Goal: Information Seeking & Learning: Learn about a topic

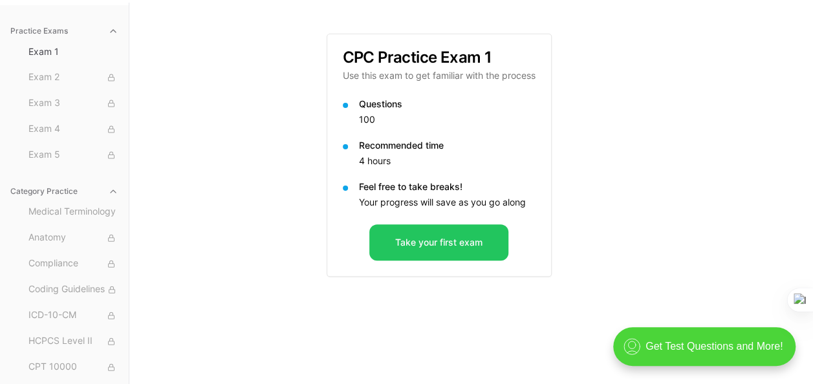
scroll to position [119, 0]
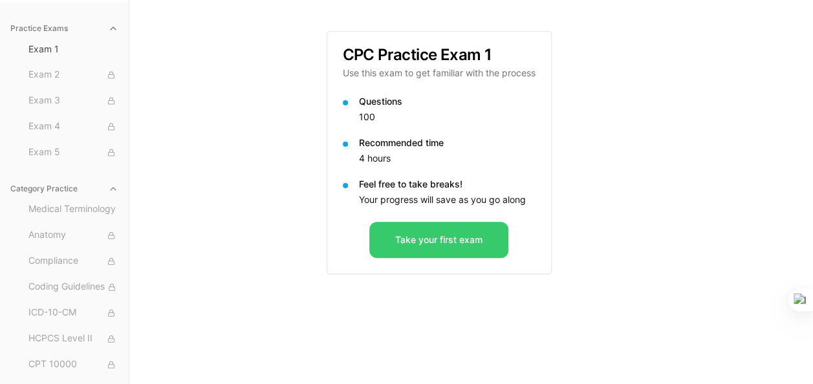
click at [417, 226] on button "Take your first exam" at bounding box center [438, 240] width 139 height 36
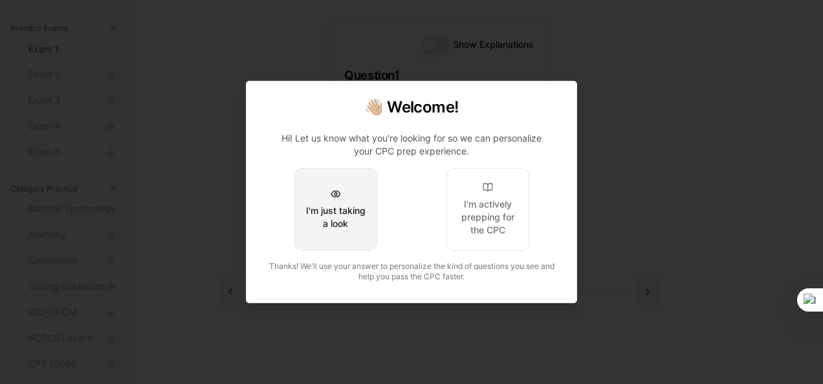
click at [336, 221] on div "I'm just taking a look" at bounding box center [335, 217] width 61 height 26
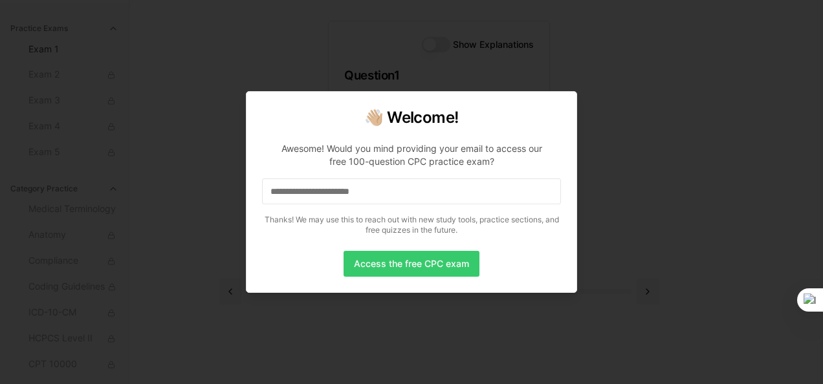
click at [411, 263] on button "Access the free CPC exam" at bounding box center [412, 264] width 136 height 26
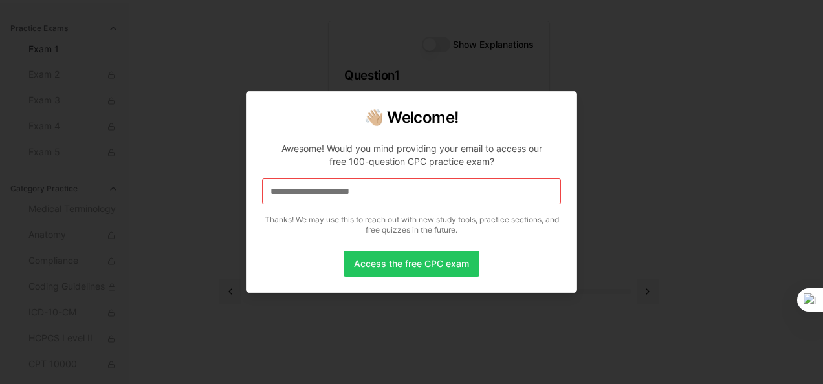
click at [355, 194] on input at bounding box center [411, 192] width 299 height 26
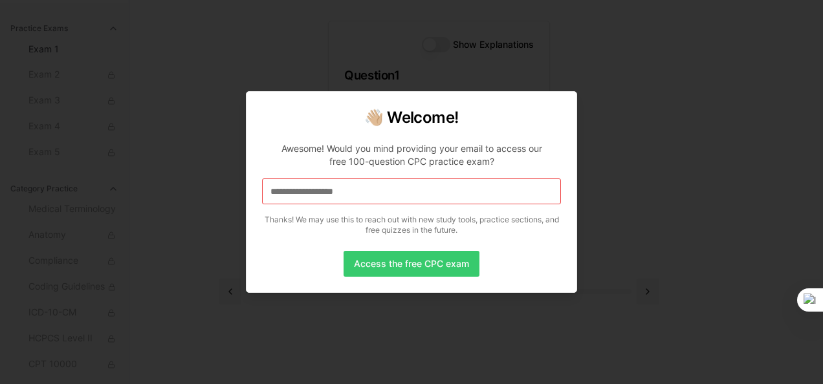
click at [423, 267] on button "Access the free CPC exam" at bounding box center [412, 264] width 136 height 26
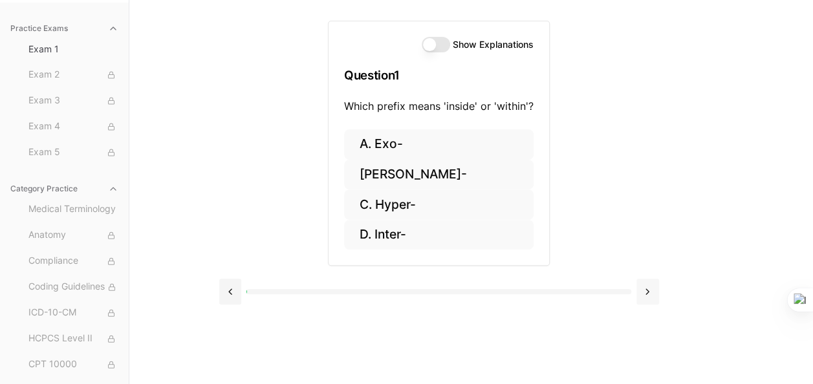
click at [652, 300] on button at bounding box center [648, 292] width 23 height 26
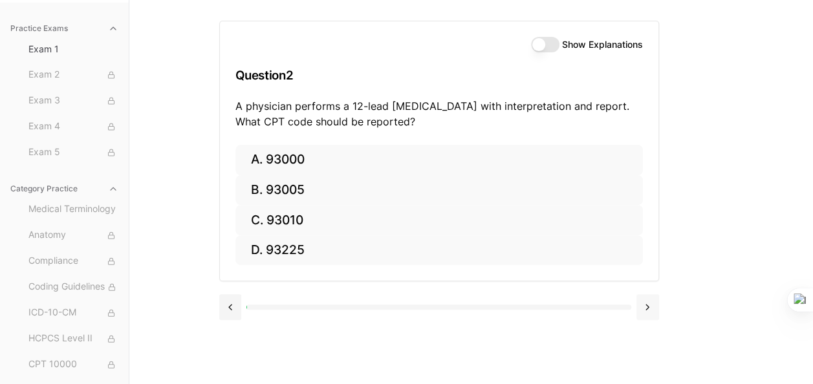
click at [651, 302] on button at bounding box center [648, 307] width 23 height 26
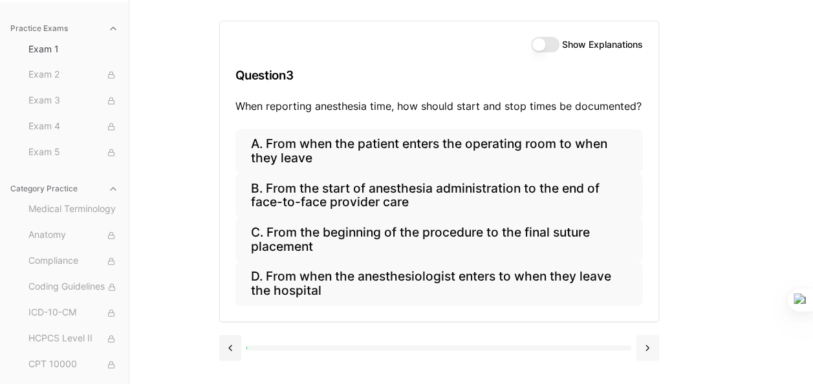
click at [651, 302] on div "A. From when the patient enters the operating room to when they leave B. From t…" at bounding box center [439, 225] width 439 height 192
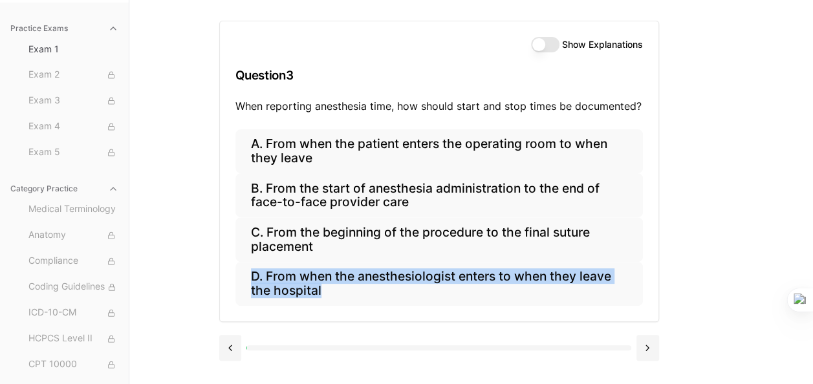
click at [651, 303] on div "A. From when the patient enters the operating room to when they leave B. From t…" at bounding box center [439, 225] width 439 height 192
drag, startPoint x: 651, startPoint y: 303, endPoint x: 644, endPoint y: 341, distance: 38.2
click at [644, 342] on button at bounding box center [648, 348] width 23 height 26
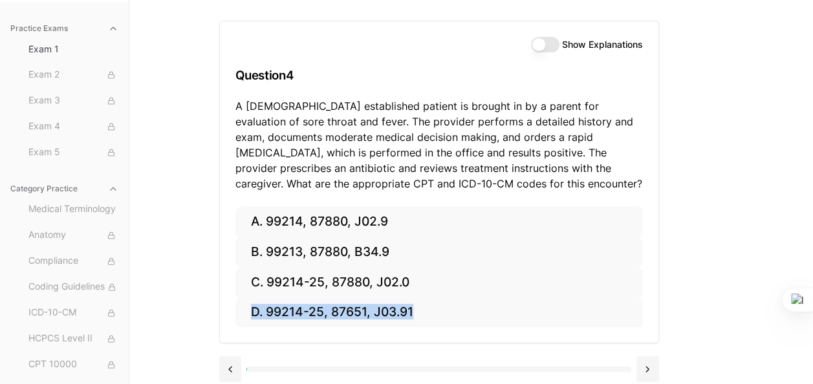
click at [644, 341] on div "A. 99214, 87880, J02.9 B. 99213, 87880, B34.9 C. 99214-25, 87880, J02.0 D. 9921…" at bounding box center [439, 275] width 439 height 137
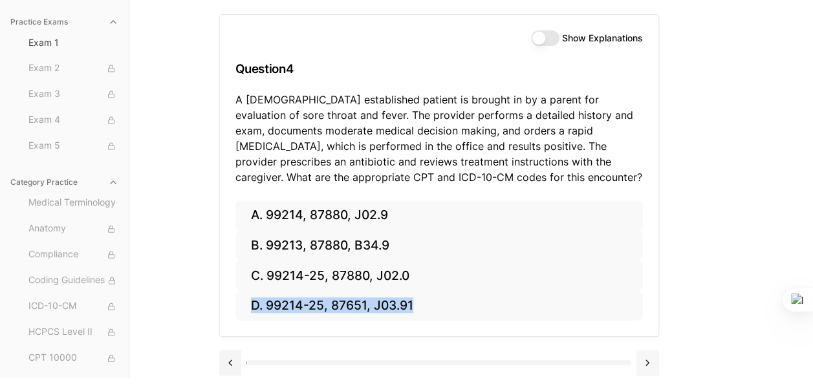
click at [641, 362] on button at bounding box center [648, 363] width 23 height 26
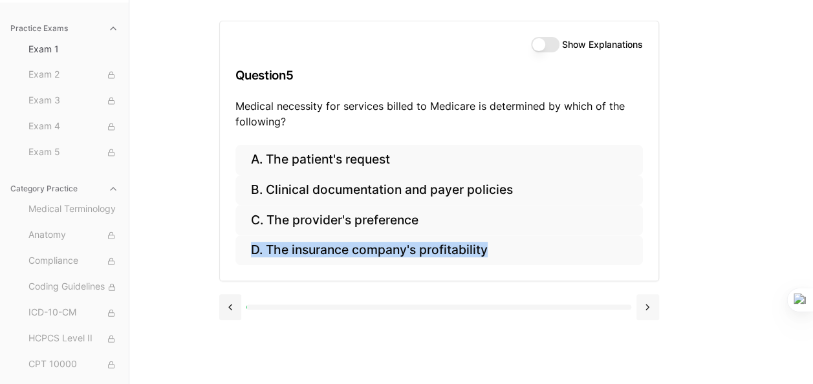
click at [642, 312] on button at bounding box center [648, 307] width 23 height 26
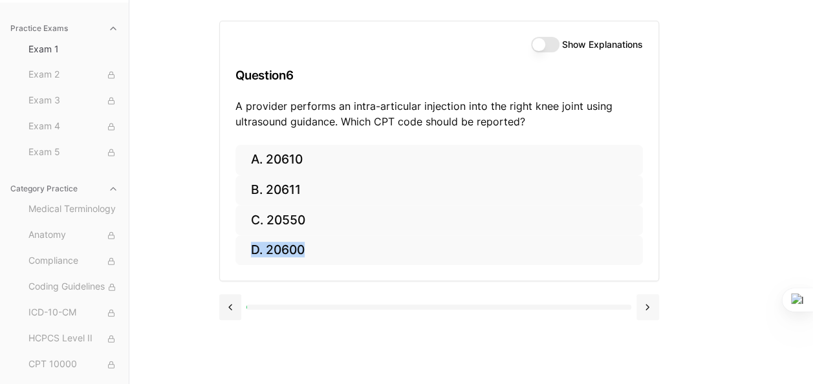
click at [642, 312] on button at bounding box center [648, 307] width 23 height 26
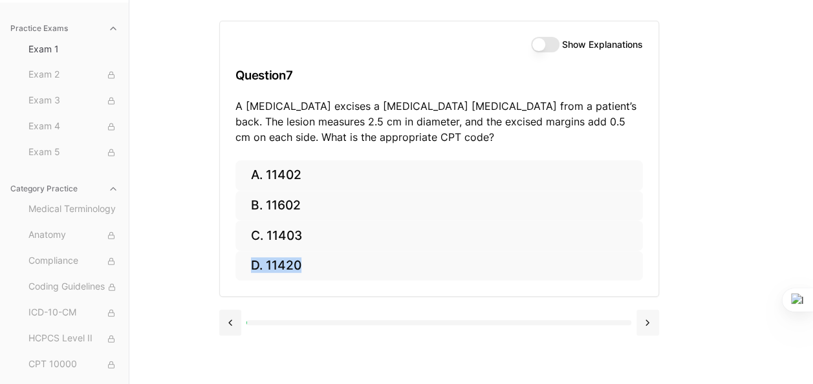
click at [643, 313] on button at bounding box center [648, 323] width 23 height 26
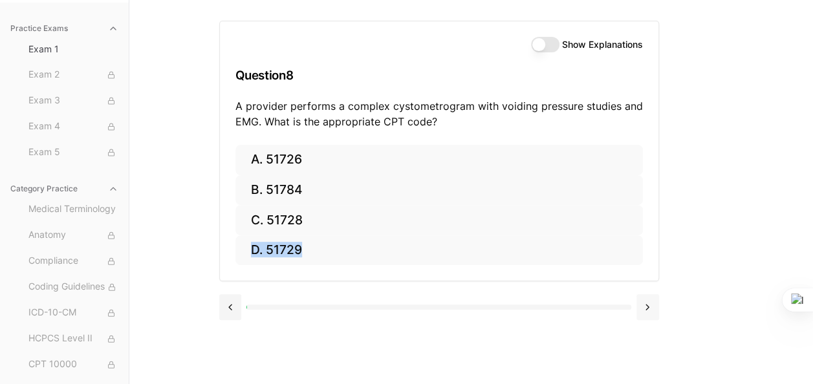
click at [643, 313] on button at bounding box center [648, 307] width 23 height 26
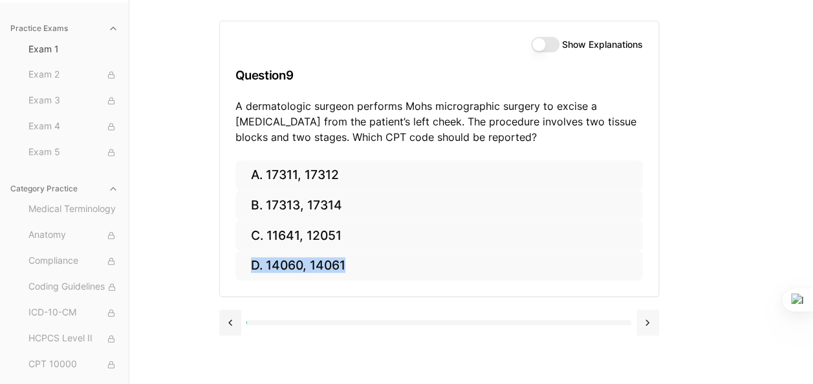
click at [643, 313] on button at bounding box center [648, 323] width 23 height 26
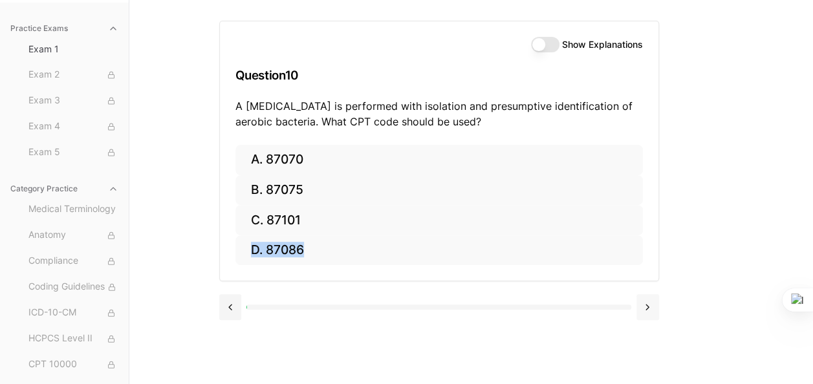
click at [643, 313] on button at bounding box center [648, 307] width 23 height 26
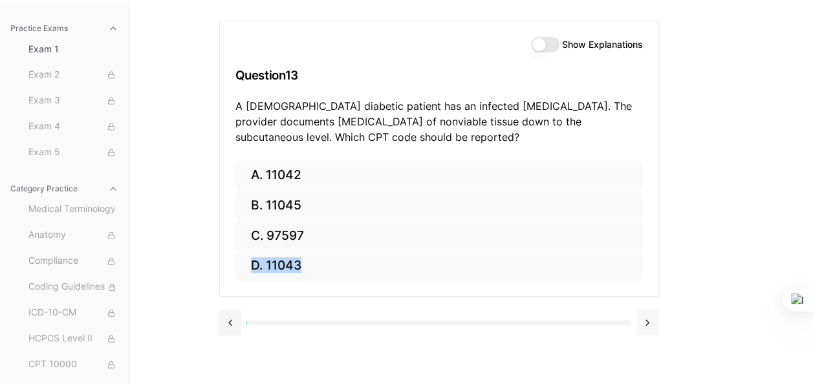
click at [643, 313] on button at bounding box center [648, 323] width 23 height 26
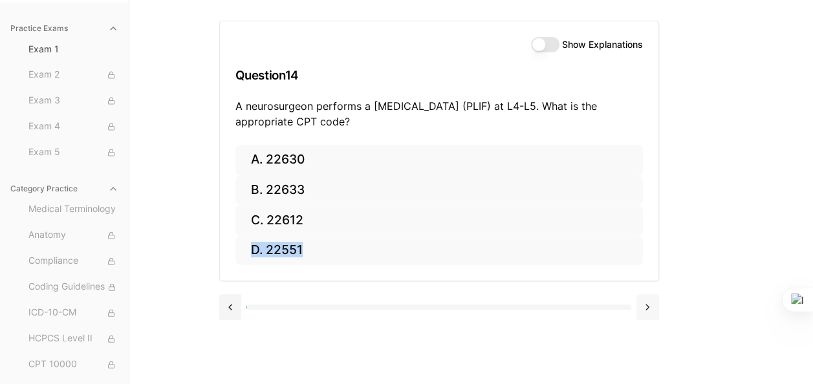
click at [643, 313] on button at bounding box center [648, 307] width 23 height 26
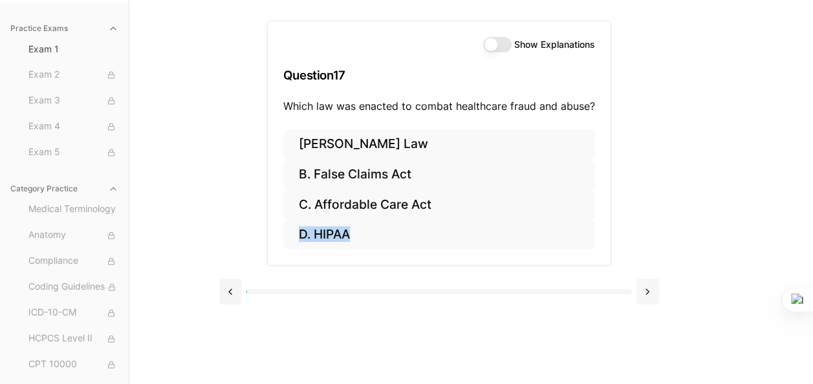
click at [643, 313] on div at bounding box center [439, 290] width 440 height 49
drag, startPoint x: 643, startPoint y: 313, endPoint x: 643, endPoint y: 295, distance: 18.1
click at [643, 295] on button at bounding box center [648, 292] width 23 height 26
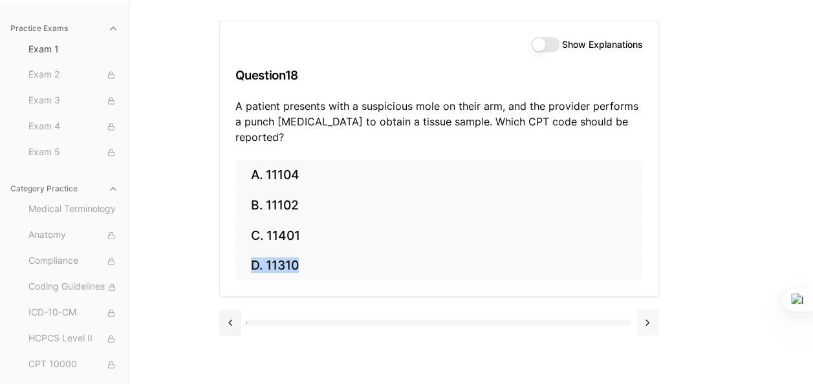
click at [643, 310] on button at bounding box center [648, 323] width 23 height 26
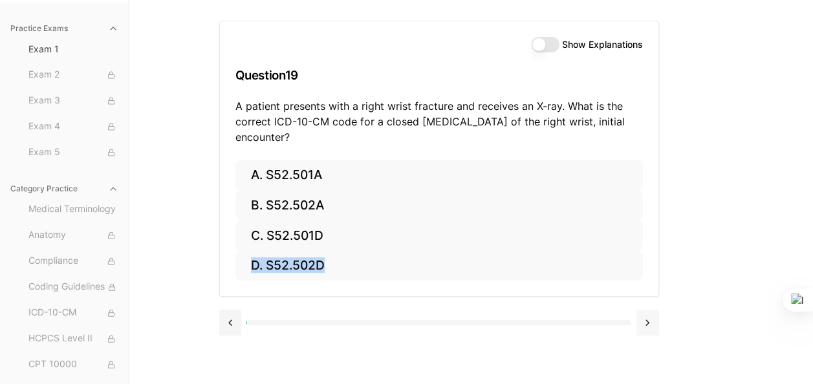
drag, startPoint x: 643, startPoint y: 295, endPoint x: 647, endPoint y: 325, distance: 30.0
click at [647, 325] on button at bounding box center [648, 323] width 23 height 26
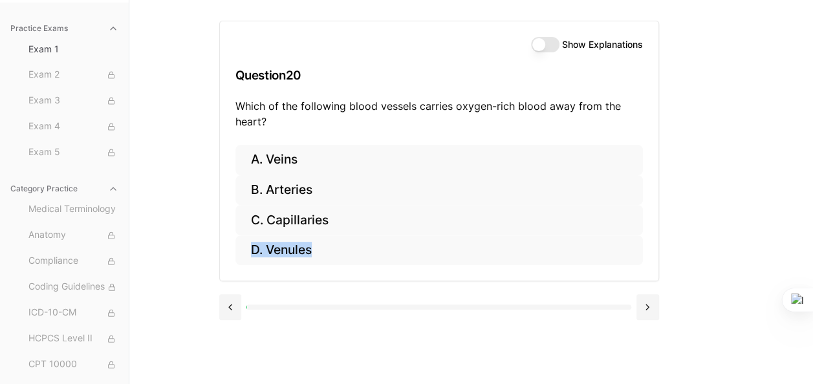
click at [647, 324] on div at bounding box center [439, 305] width 440 height 49
drag, startPoint x: 647, startPoint y: 324, endPoint x: 642, endPoint y: 311, distance: 14.3
click at [642, 311] on button at bounding box center [648, 307] width 23 height 26
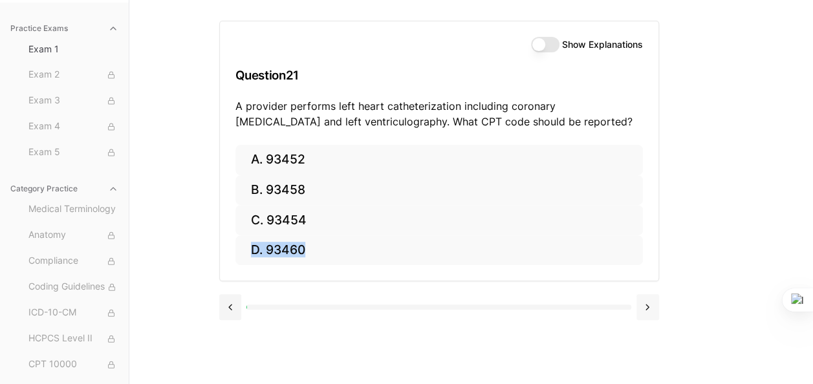
click at [642, 311] on button at bounding box center [648, 307] width 23 height 26
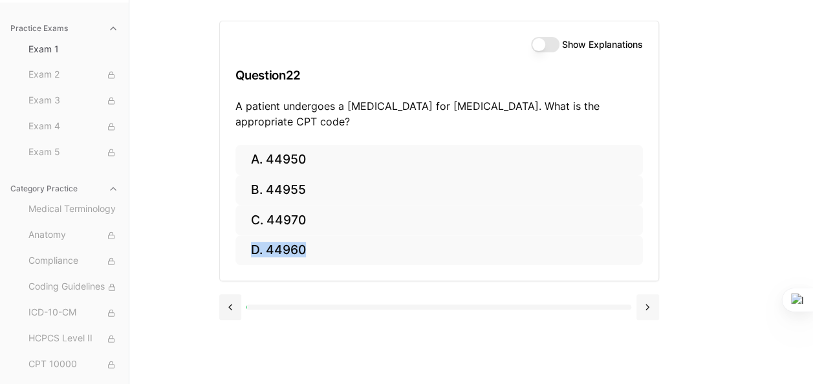
click at [642, 311] on button at bounding box center [648, 307] width 23 height 26
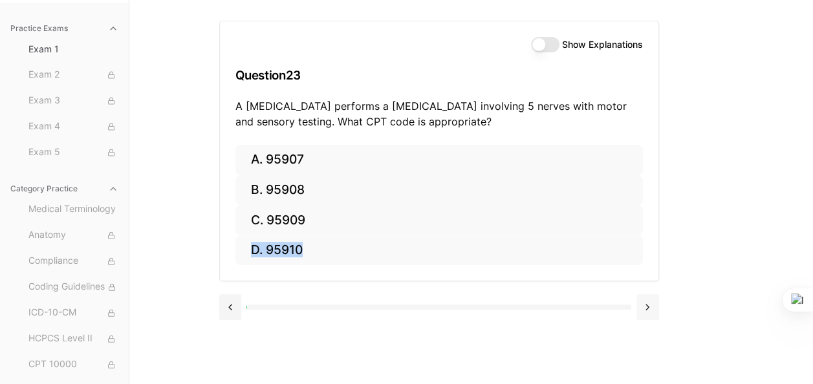
click at [642, 311] on button at bounding box center [648, 307] width 23 height 26
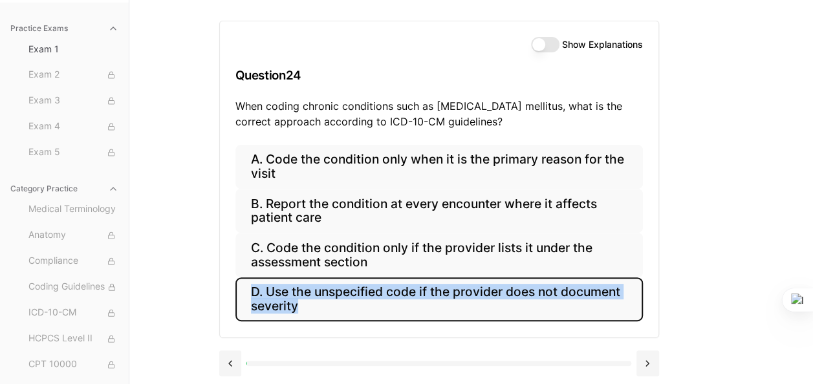
click at [643, 311] on div "A. Code the condition only when it is the primary reason for the visit B. Repor…" at bounding box center [439, 241] width 439 height 192
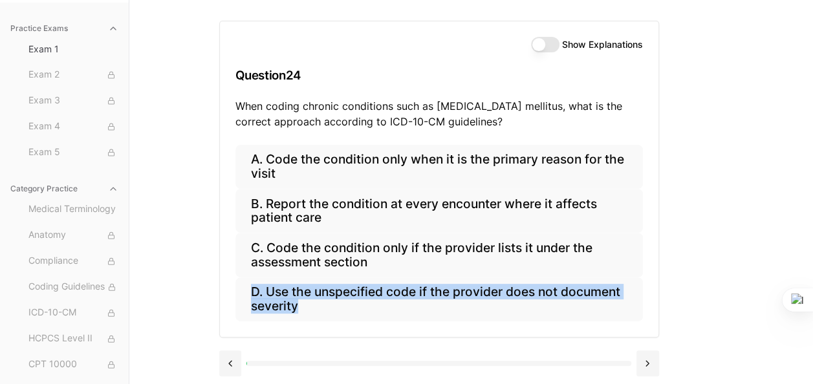
click at [643, 311] on div "A. Code the condition only when it is the primary reason for the visit B. Repor…" at bounding box center [439, 241] width 439 height 192
click at [645, 364] on button at bounding box center [648, 364] width 23 height 26
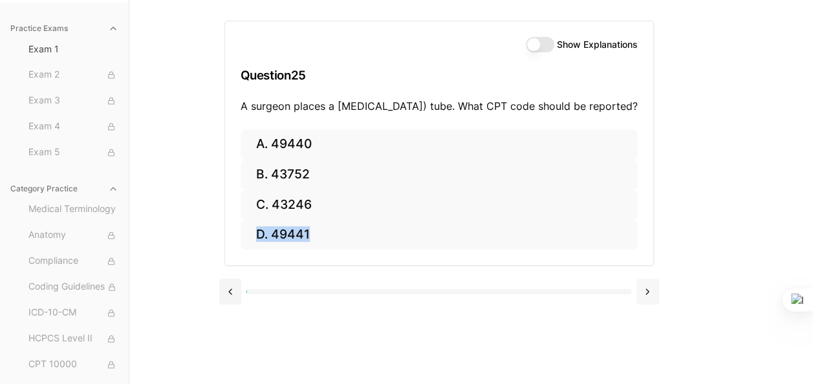
click at [646, 305] on button at bounding box center [648, 292] width 23 height 26
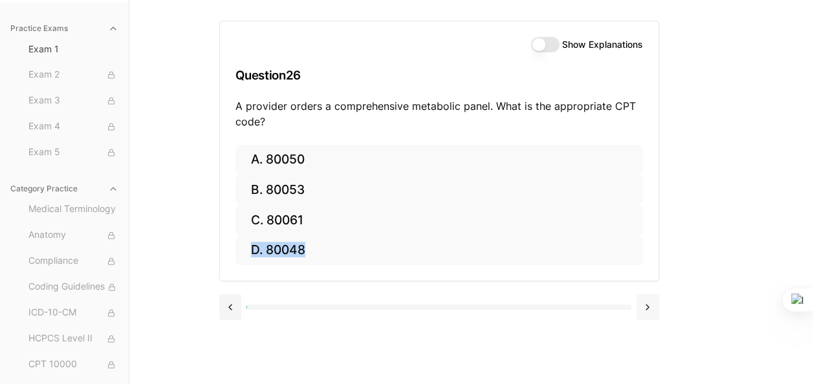
click at [646, 311] on button at bounding box center [648, 307] width 23 height 26
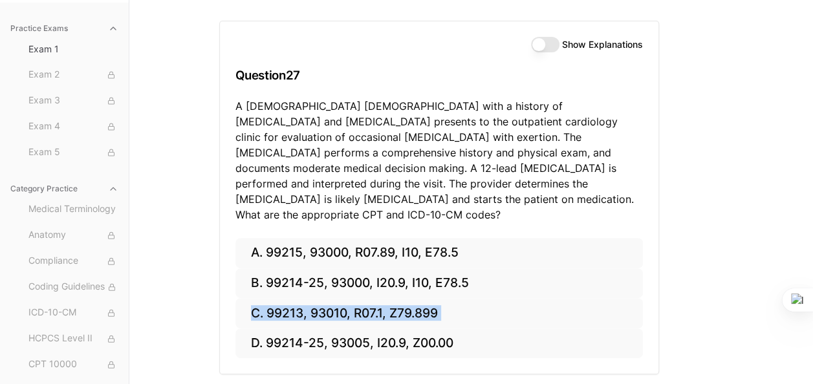
click at [646, 311] on div "A. 99215, 93000, R07.89, I10, E78.5 B. 99214-25, 93000, I20.9, I10, E78.5 C. 99…" at bounding box center [439, 306] width 439 height 137
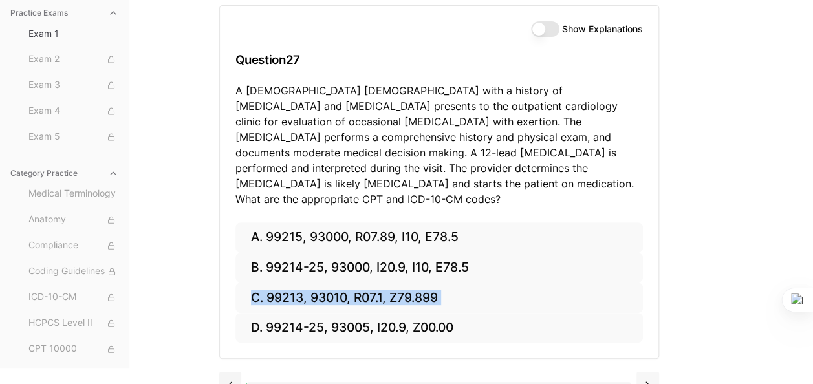
scroll to position [141, 0]
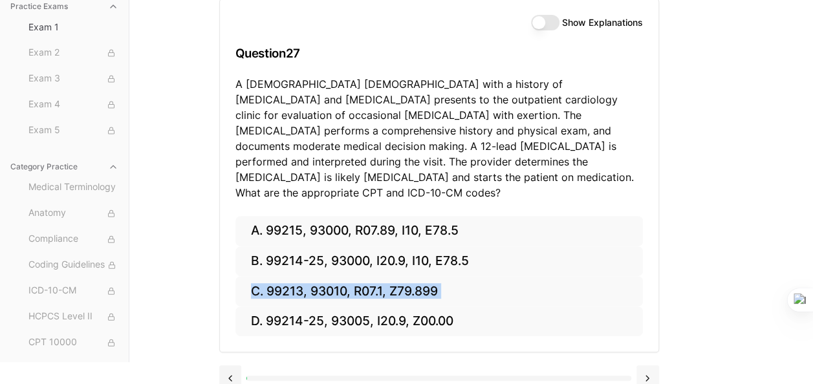
click at [648, 366] on button at bounding box center [648, 379] width 23 height 26
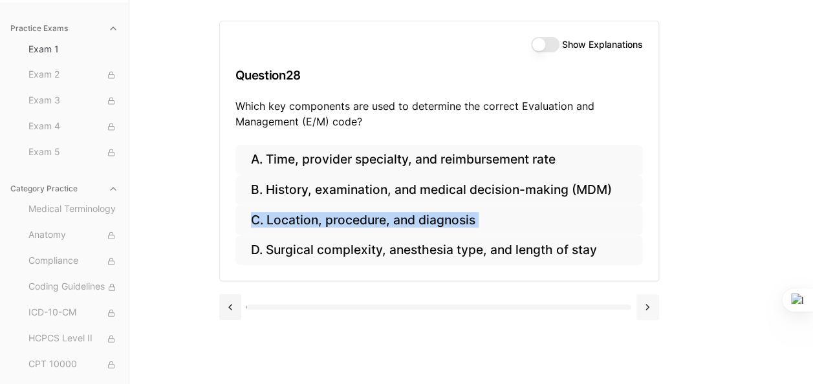
scroll to position [119, 0]
click at [653, 311] on button at bounding box center [648, 307] width 23 height 26
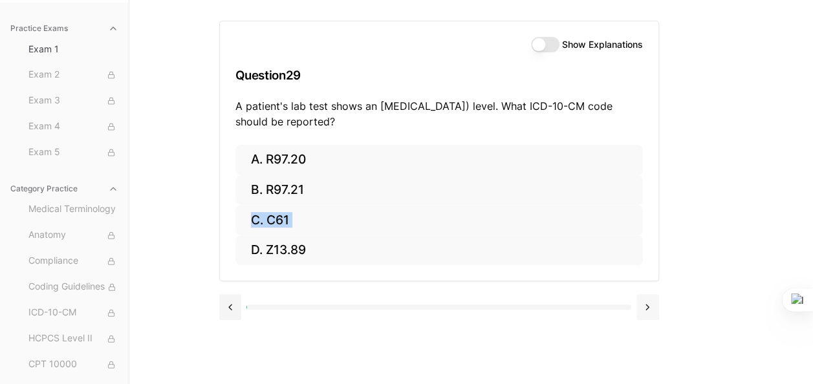
click at [646, 309] on button at bounding box center [648, 307] width 23 height 26
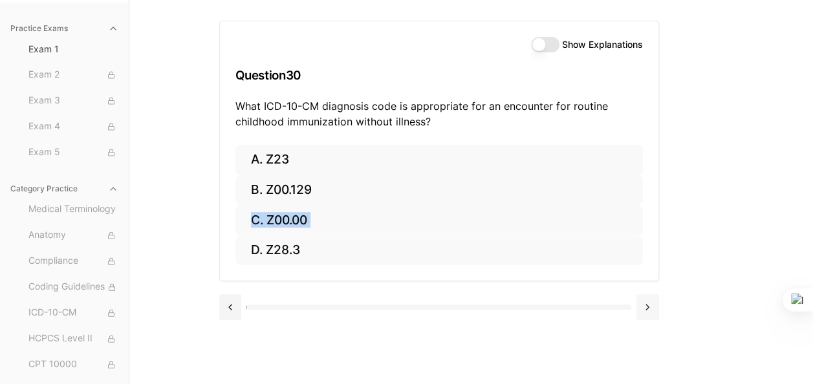
click at [646, 309] on button at bounding box center [648, 307] width 23 height 26
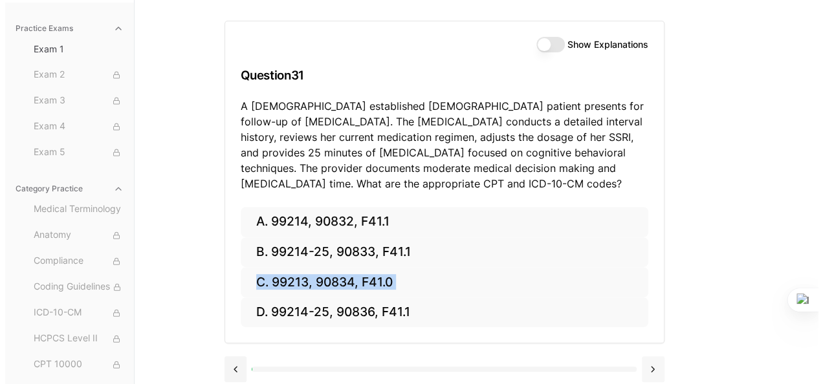
scroll to position [126, 0]
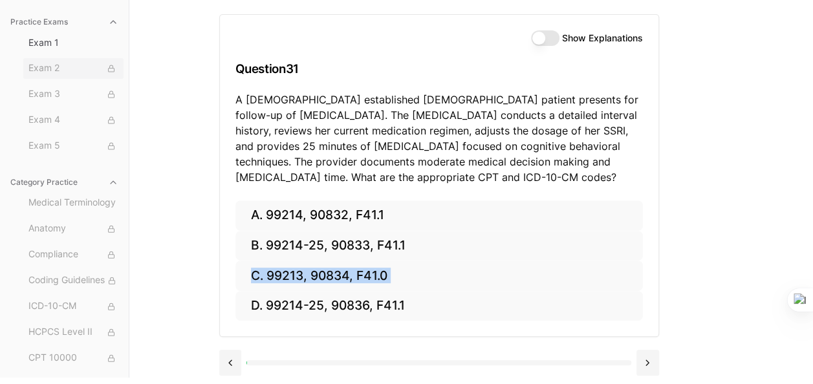
click at [43, 70] on span "Exam 2" at bounding box center [73, 68] width 90 height 14
